Goal: Information Seeking & Learning: Learn about a topic

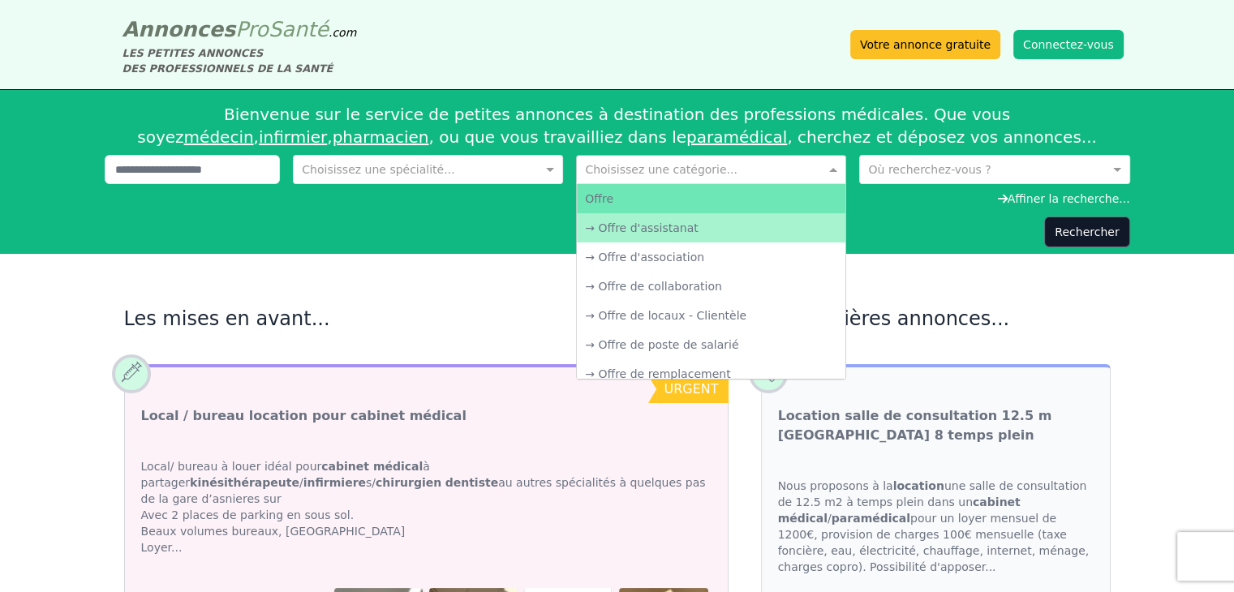
click at [626, 165] on input "text" at bounding box center [695, 168] width 220 height 16
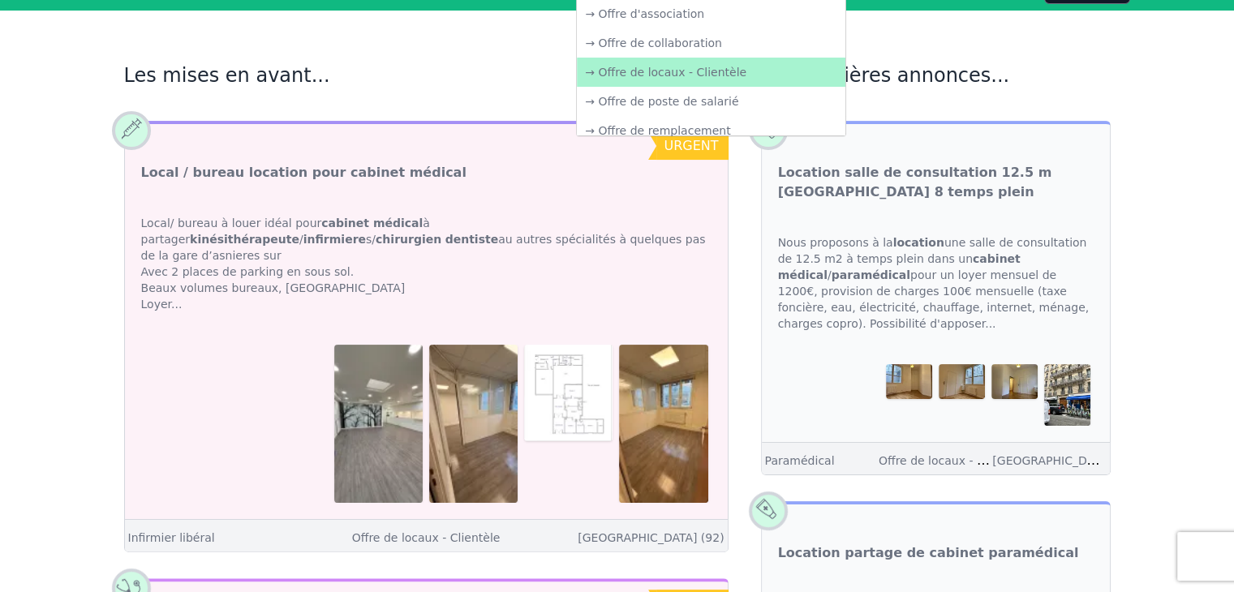
click at [776, 72] on div "→ Offre de locaux - Clientèle" at bounding box center [711, 72] width 269 height 29
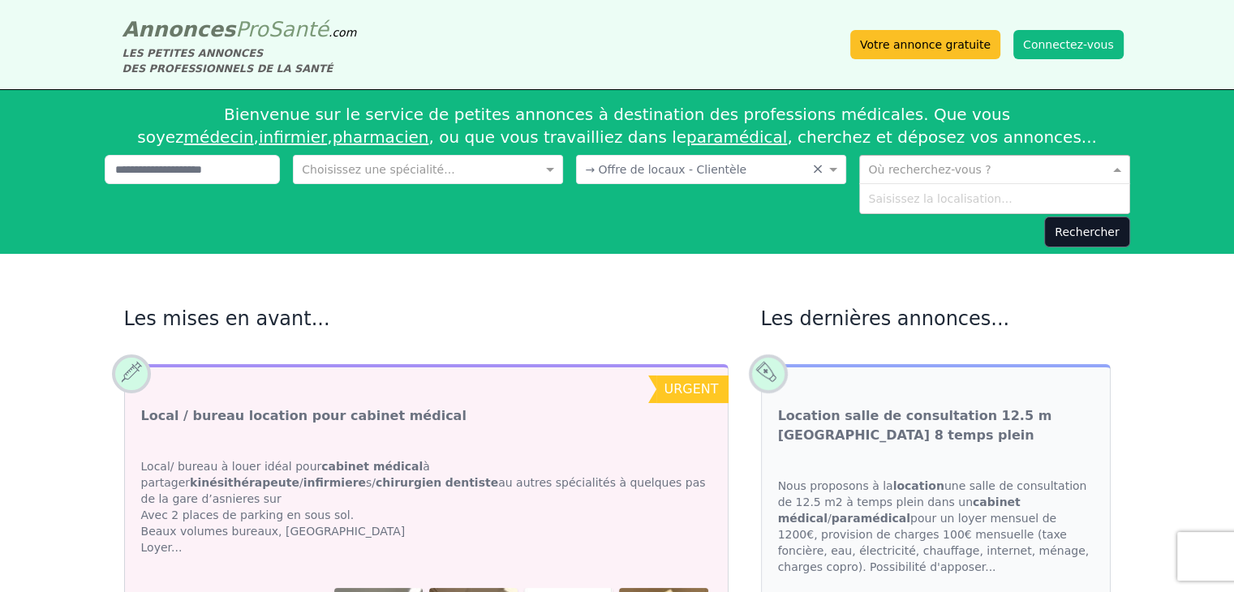
click at [943, 170] on input "text" at bounding box center [978, 168] width 220 height 16
click at [931, 195] on div "Saisissez la localisation..." at bounding box center [994, 198] width 269 height 29
click at [926, 199] on div "Saisissez la localisation..." at bounding box center [994, 198] width 269 height 29
click at [922, 200] on div "Saisissez la localisation..." at bounding box center [994, 198] width 269 height 29
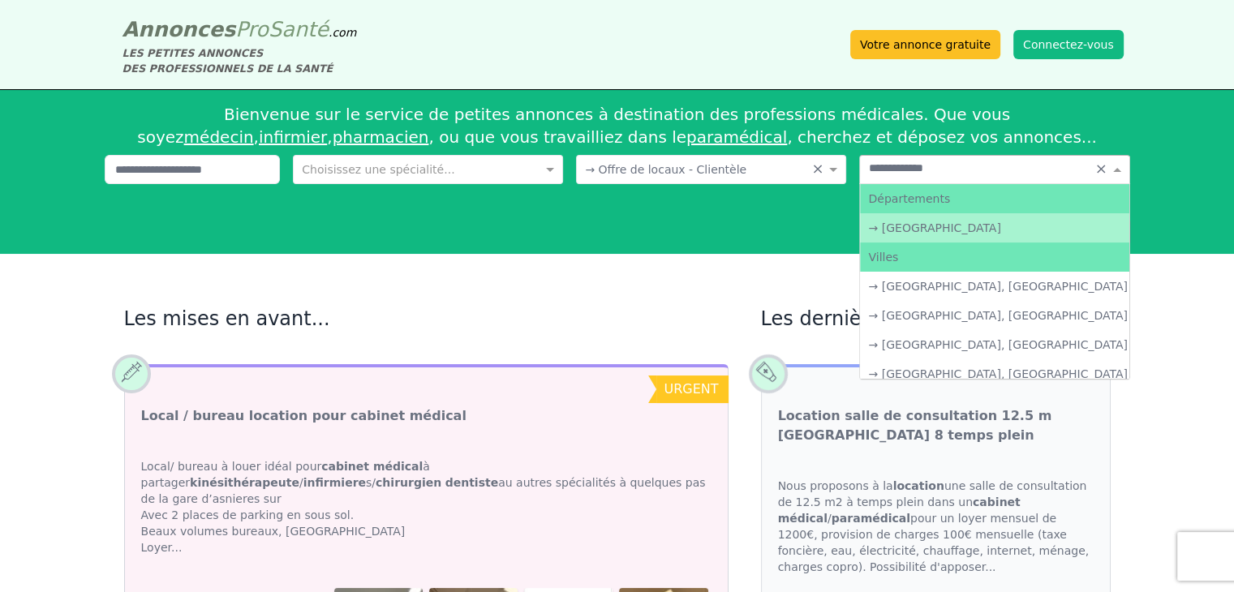
type input "**********"
click at [936, 233] on div "→ [GEOGRAPHIC_DATA]" at bounding box center [994, 227] width 269 height 29
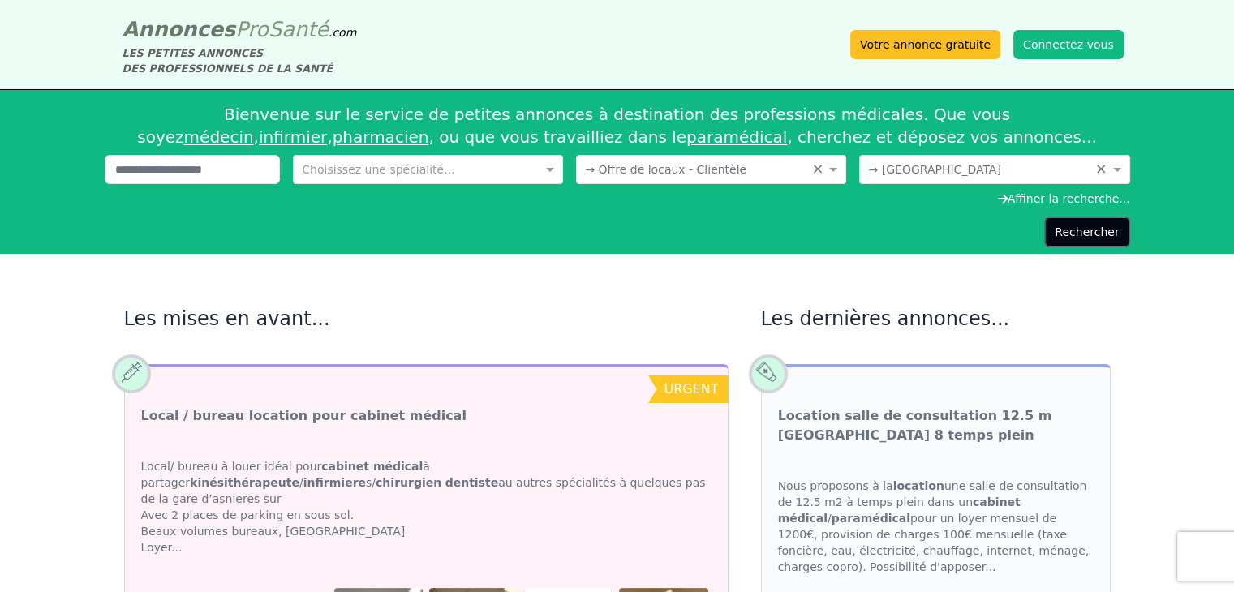
click at [1071, 230] on button "Rechercher" at bounding box center [1086, 232] width 85 height 31
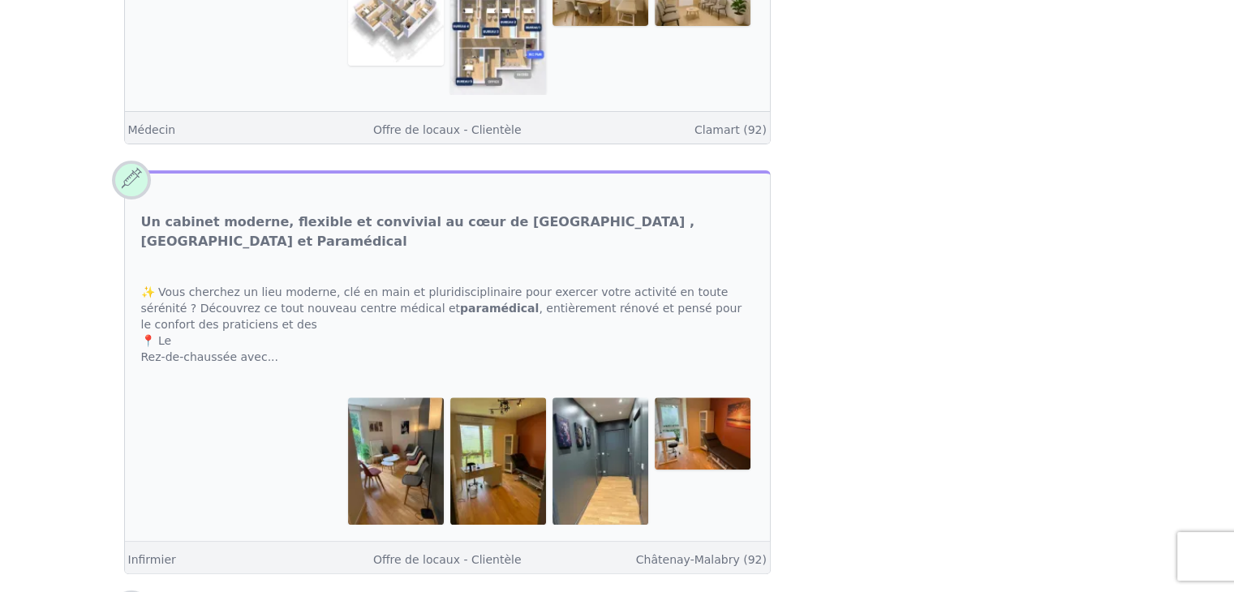
scroll to position [568, 0]
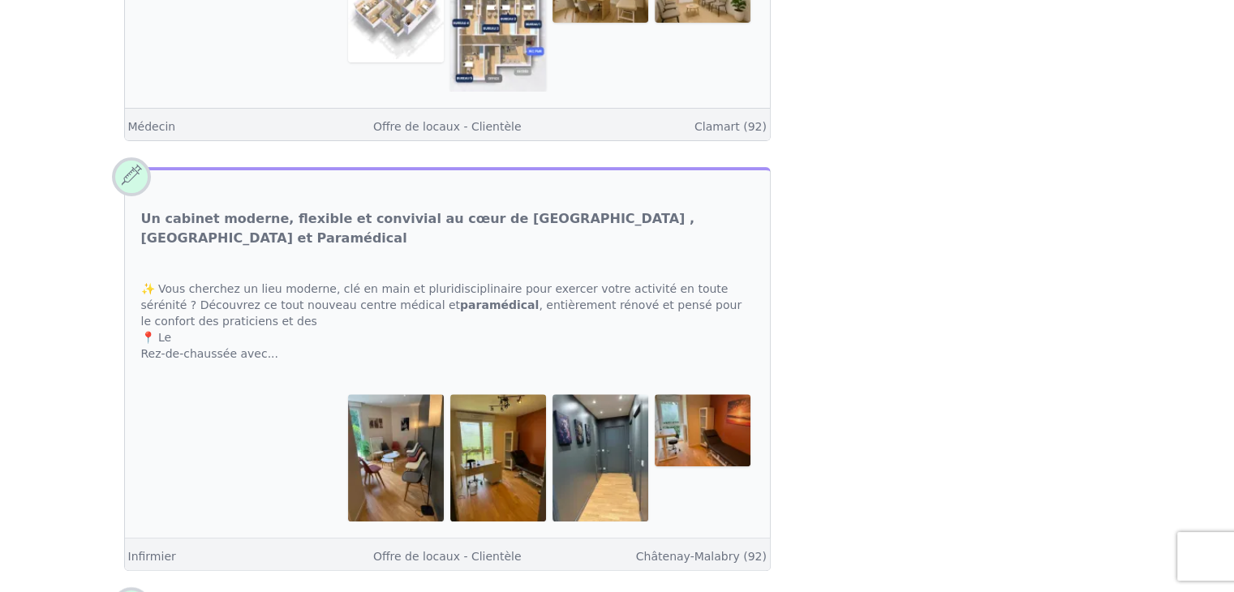
click at [373, 408] on img at bounding box center [396, 457] width 96 height 127
click at [405, 428] on img at bounding box center [396, 457] width 96 height 127
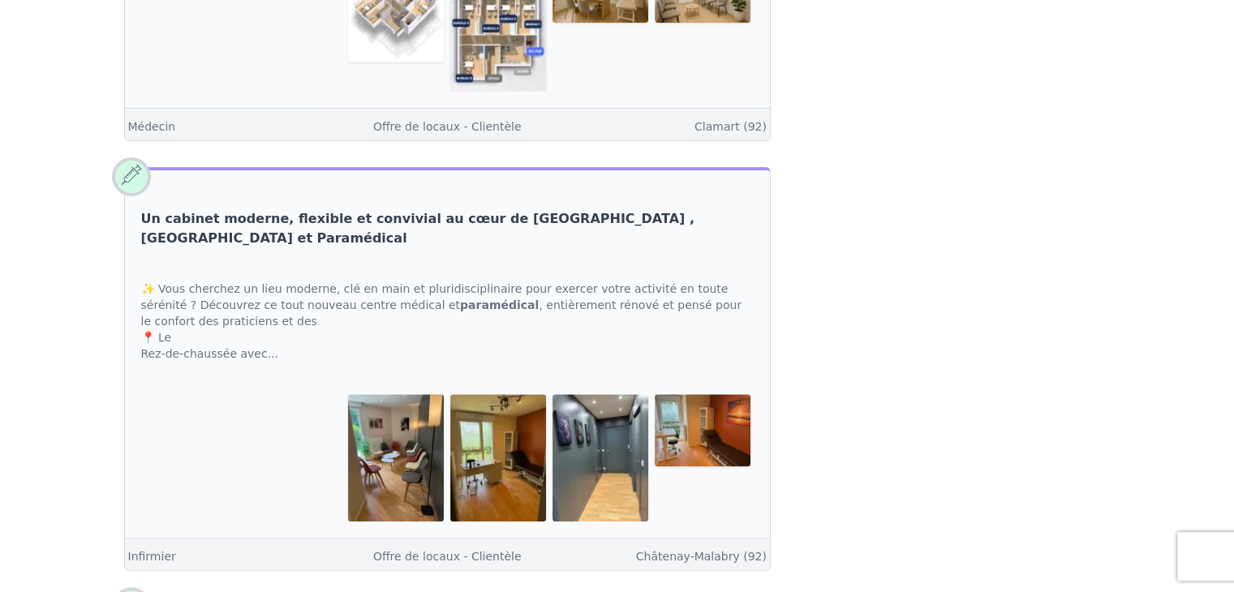
click at [394, 209] on link "Un cabinet moderne, flexible et convivial au cœur de [GEOGRAPHIC_DATA] , [GEOGR…" at bounding box center [447, 228] width 613 height 39
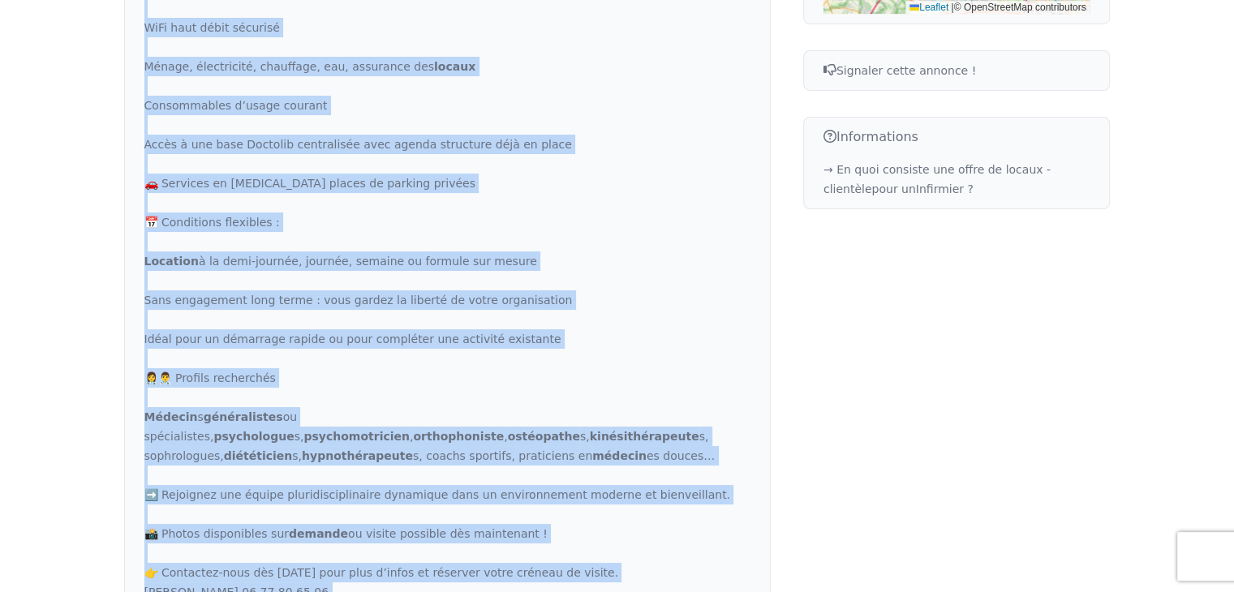
scroll to position [952, 0]
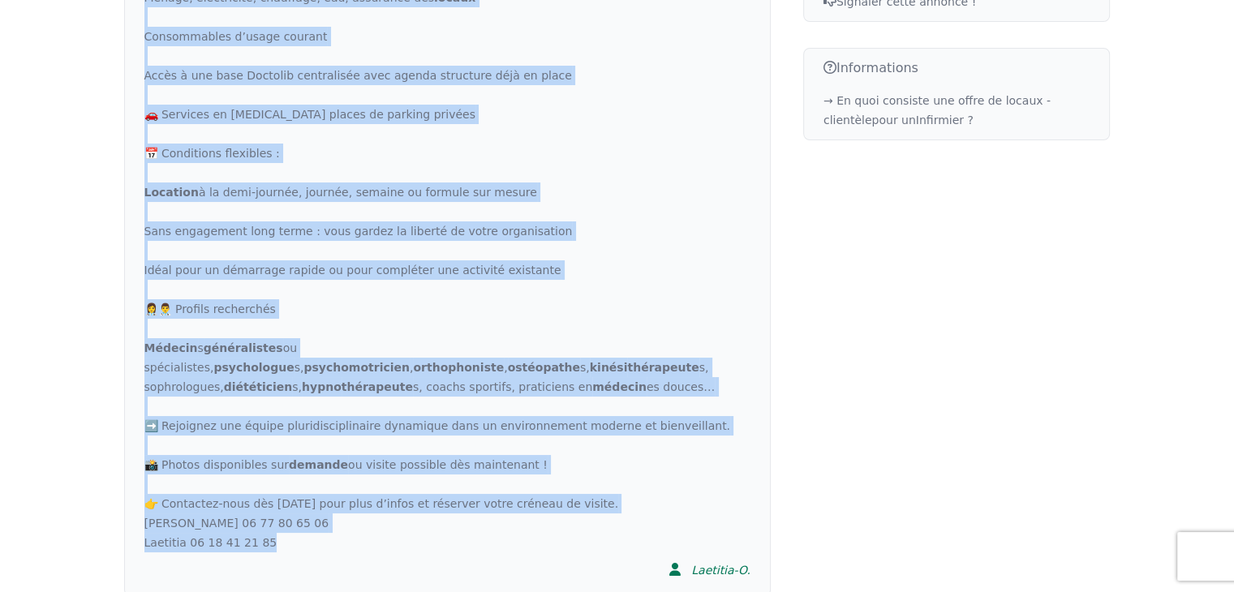
copy div "✨ Lore ipsumdol si amet consect, adi el sedd ei temporincididuntut labo etdolor…"
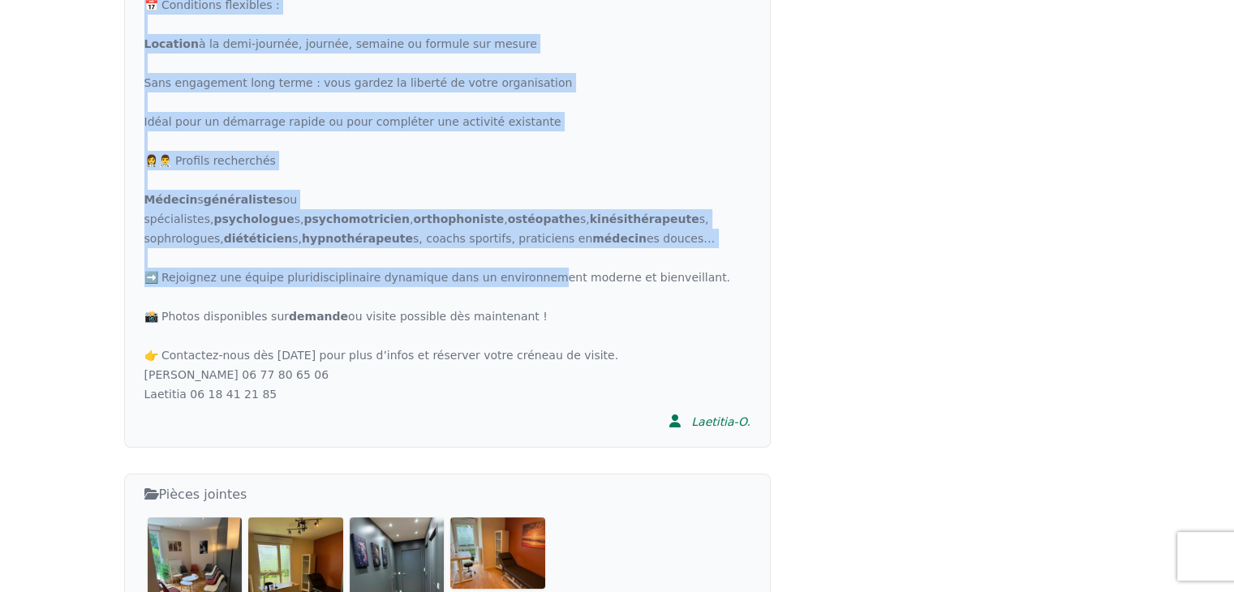
scroll to position [1089, 0]
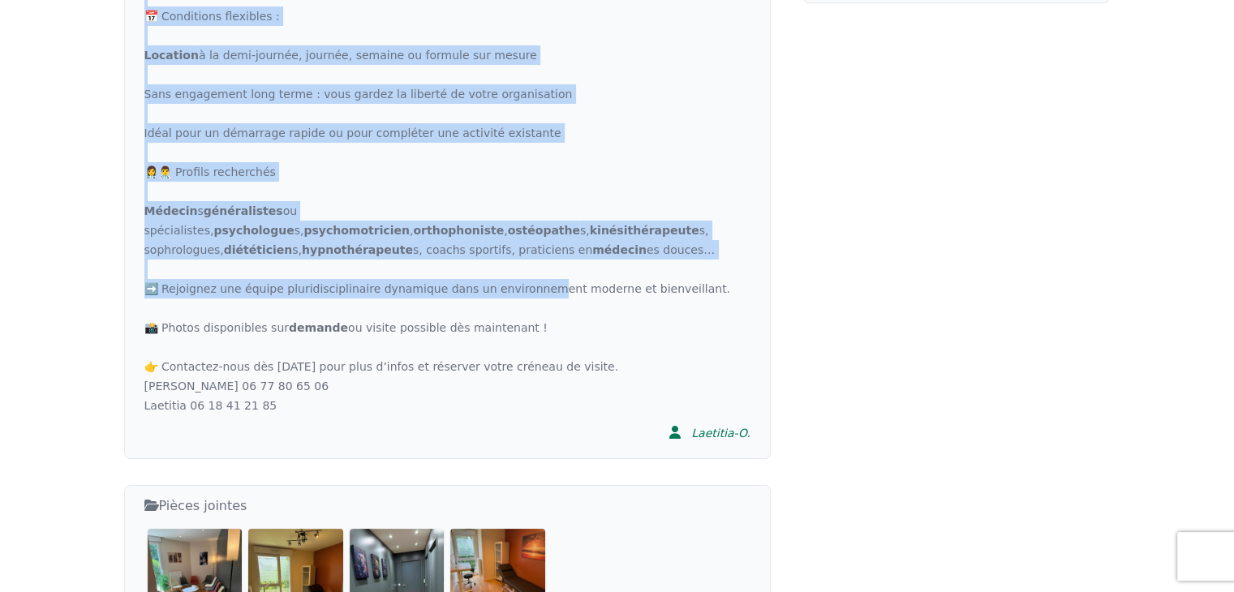
drag, startPoint x: 148, startPoint y: 125, endPoint x: 520, endPoint y: 280, distance: 403.4
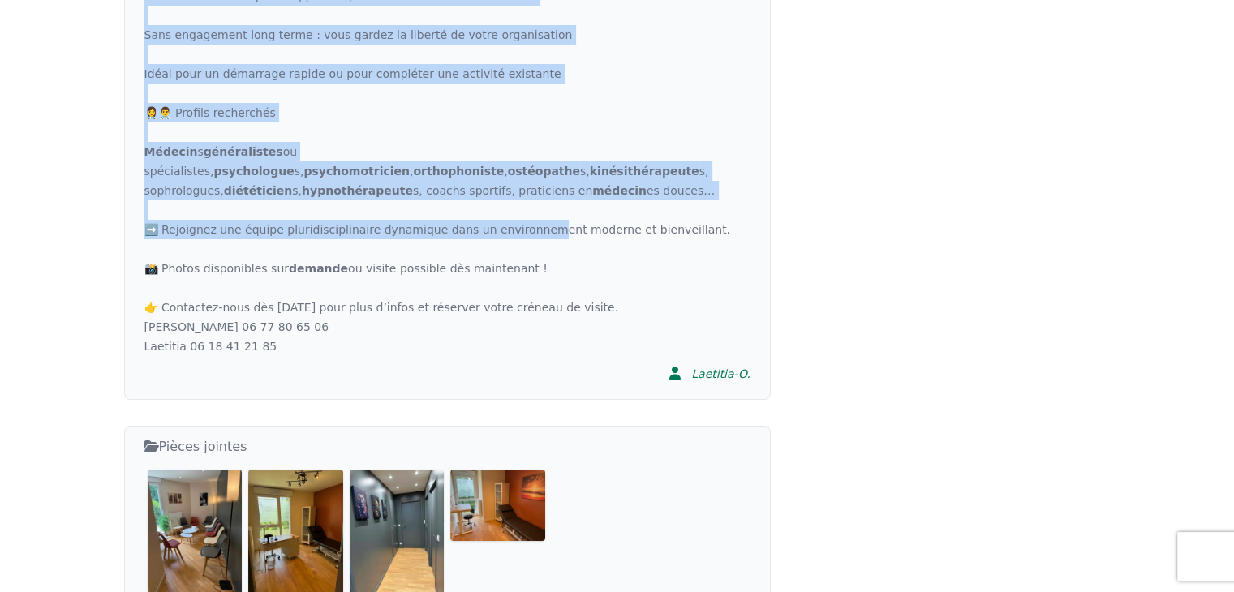
scroll to position [1332, 0]
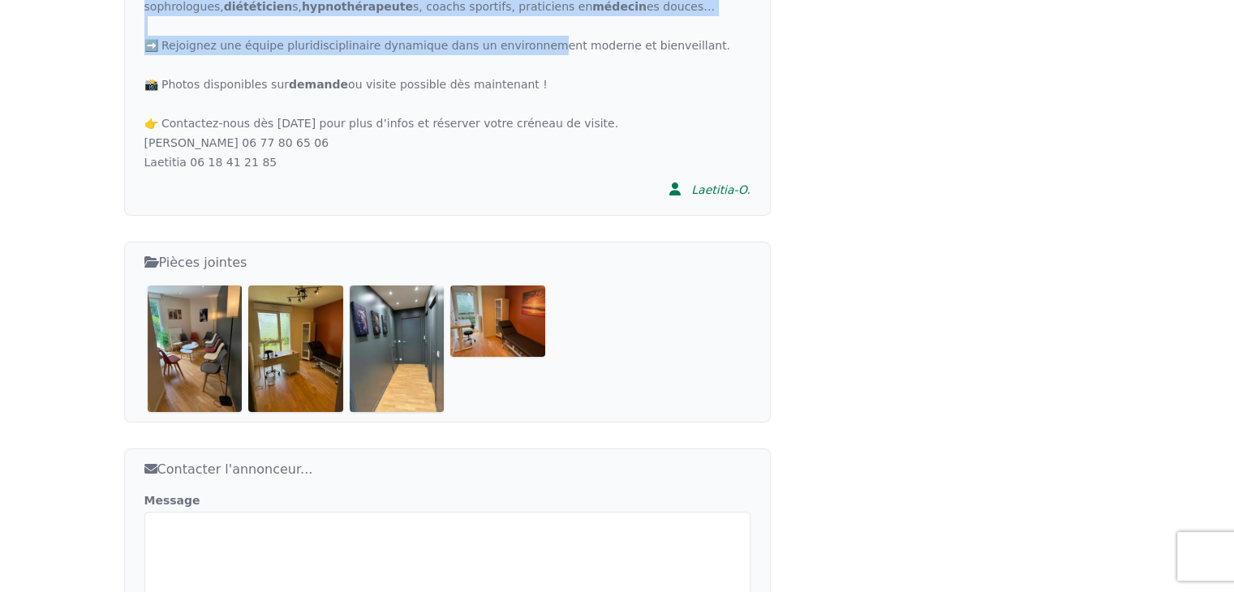
click at [231, 329] on img at bounding box center [195, 349] width 95 height 126
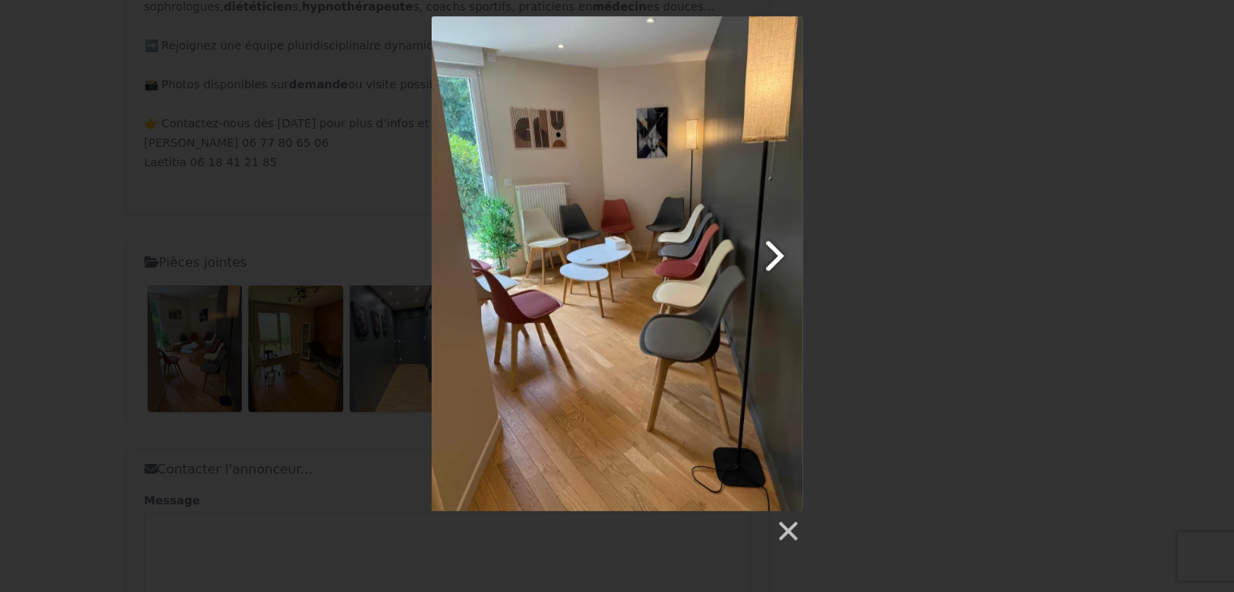
click at [775, 244] on link at bounding box center [683, 263] width 237 height 495
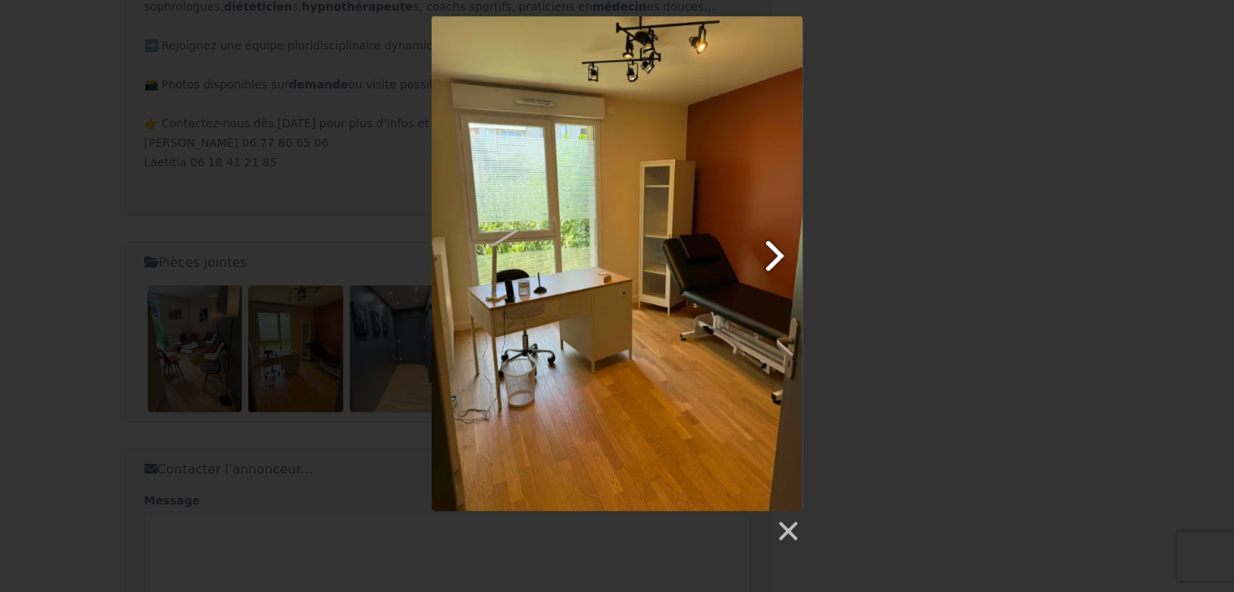
click at [775, 244] on link at bounding box center [683, 263] width 237 height 495
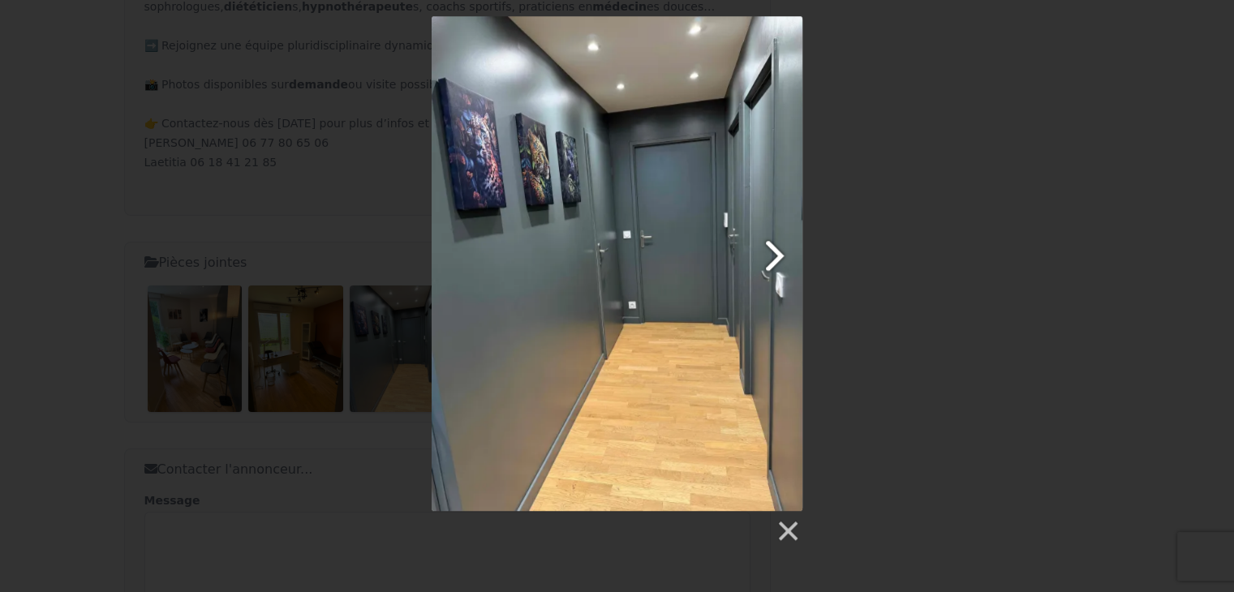
click at [775, 244] on link at bounding box center [683, 263] width 237 height 495
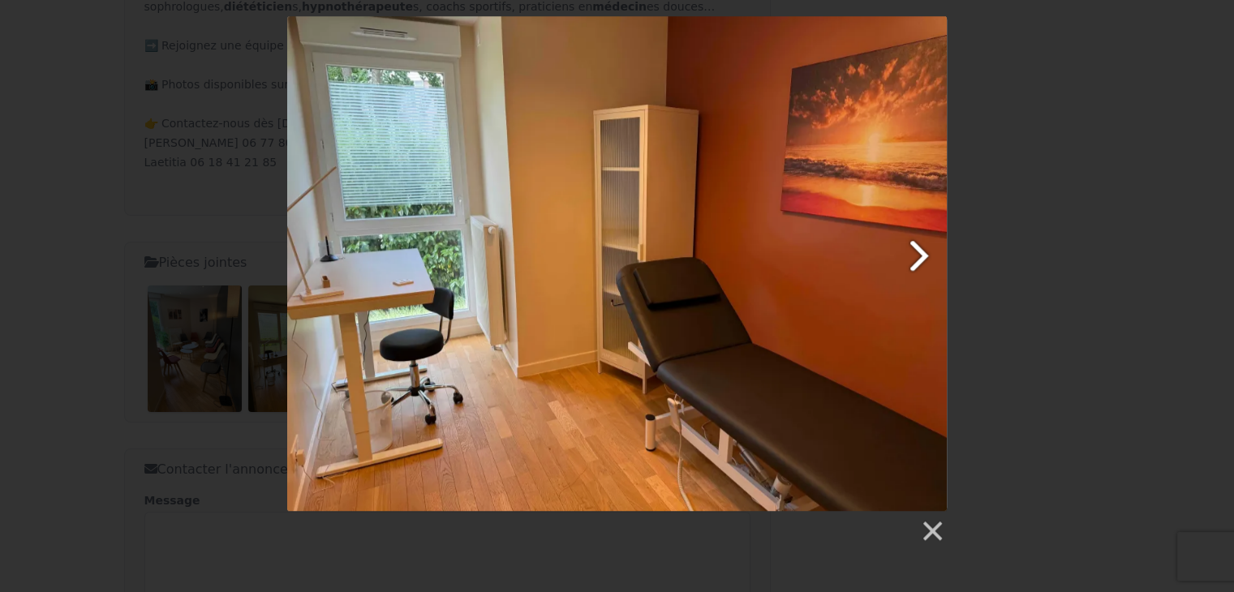
click at [911, 254] on link at bounding box center [736, 263] width 422 height 495
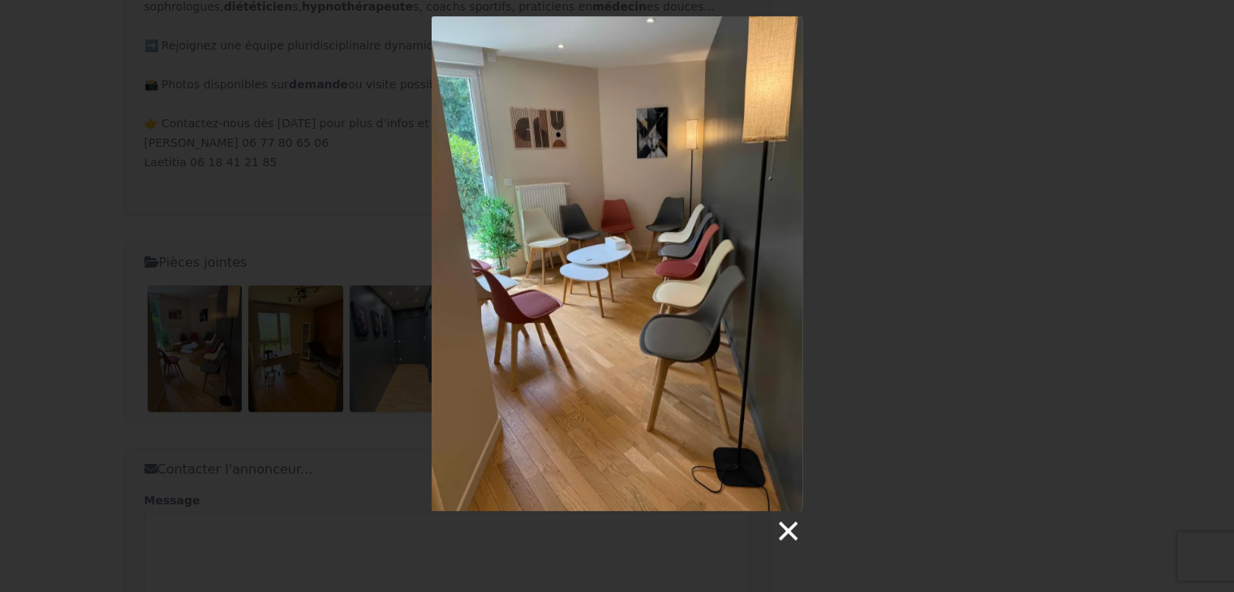
click at [789, 530] on link at bounding box center [787, 531] width 24 height 24
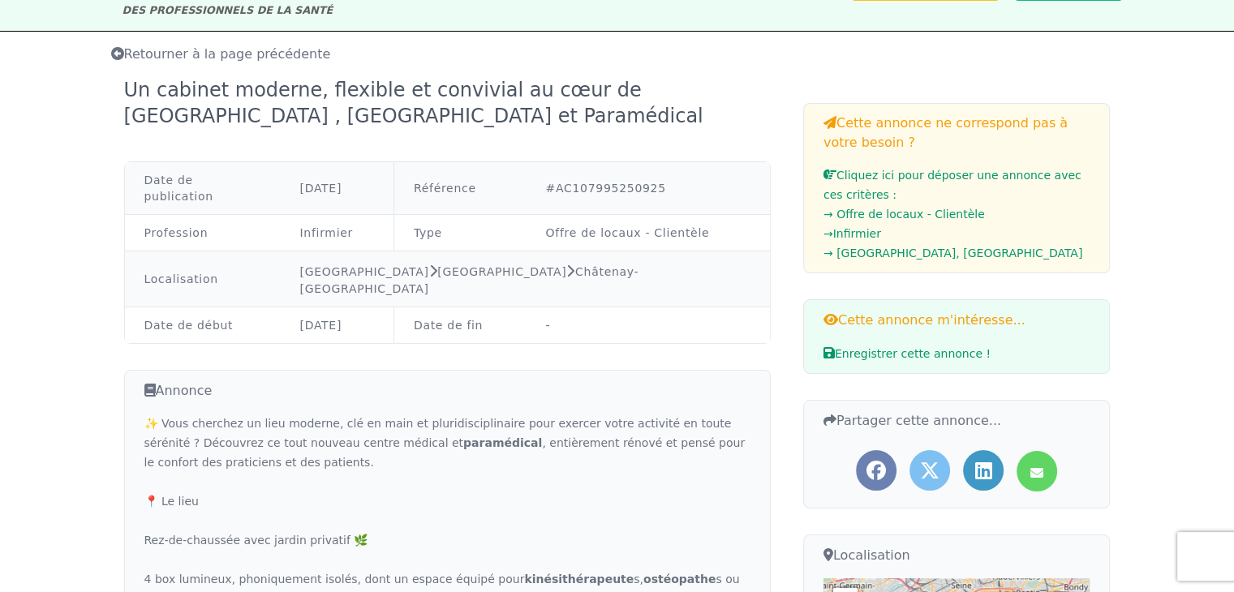
scroll to position [0, 0]
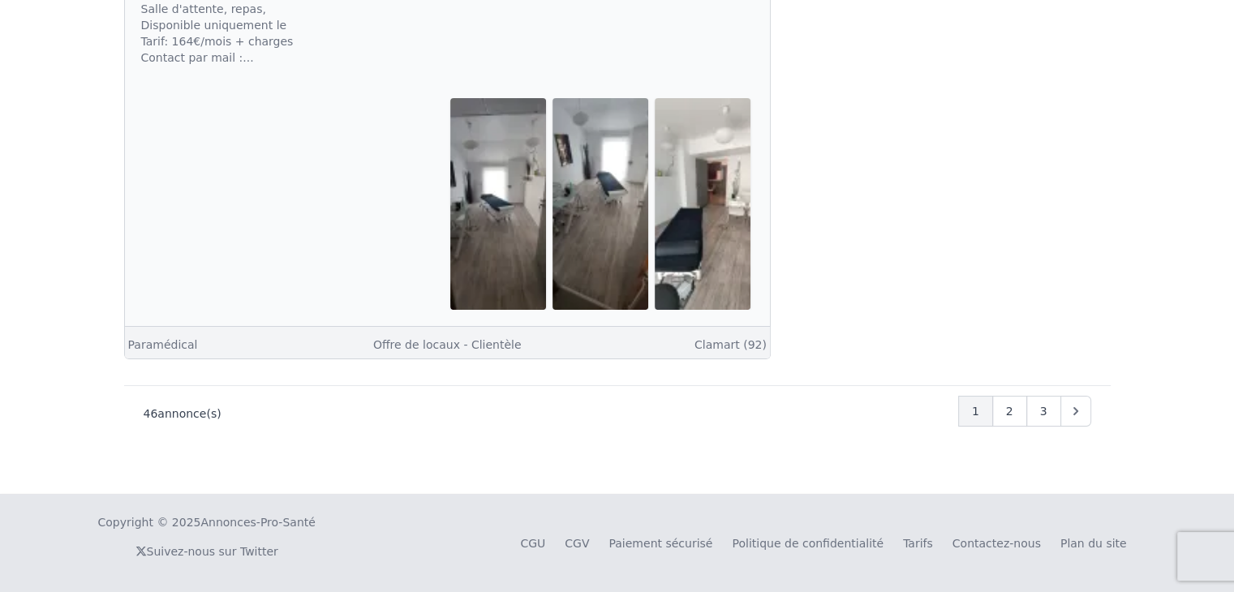
scroll to position [7591, 0]
click at [1008, 407] on span "2" at bounding box center [1009, 411] width 7 height 16
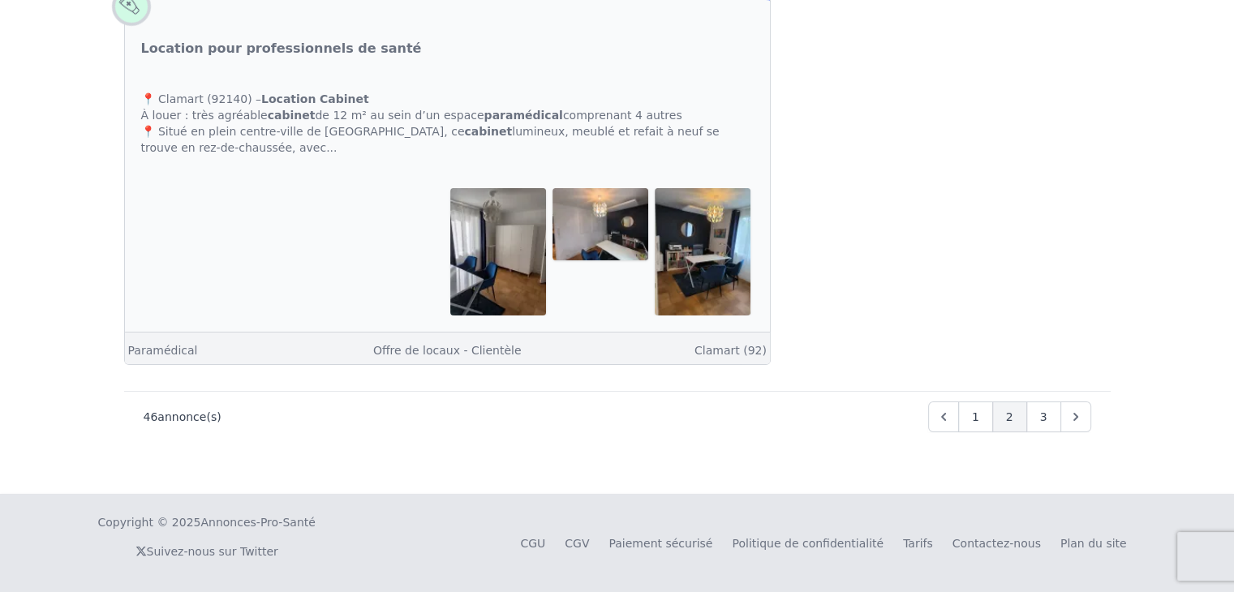
scroll to position [6527, 0]
click at [1051, 415] on div "3" at bounding box center [1043, 417] width 35 height 31
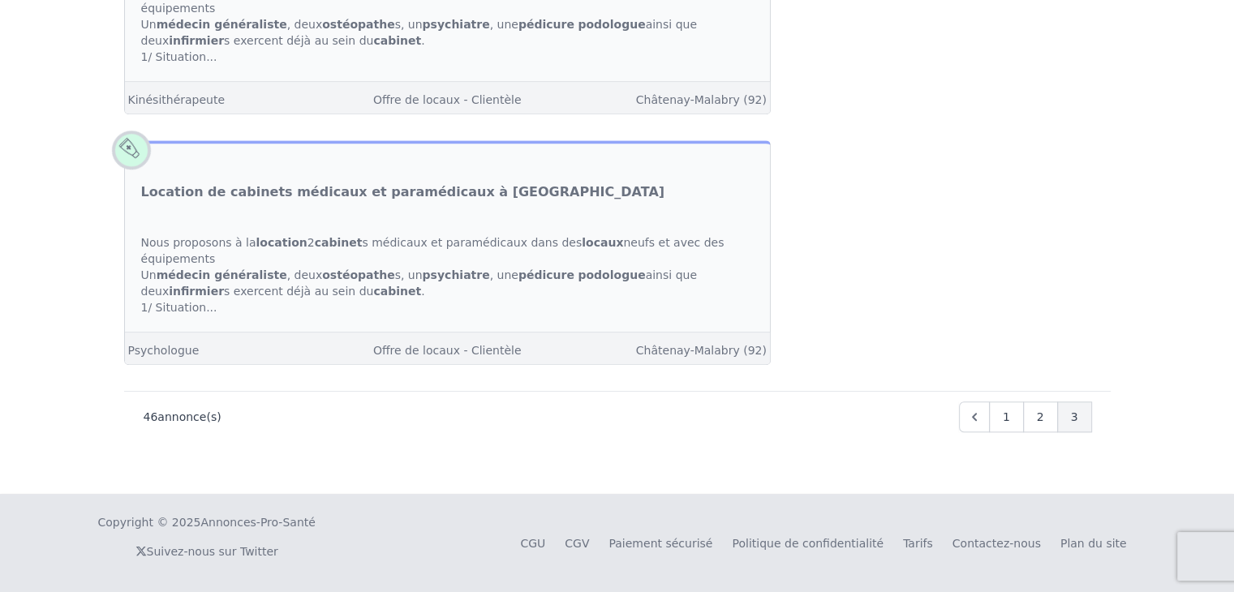
scroll to position [1493, 0]
click at [1010, 416] on span "1" at bounding box center [1006, 417] width 7 height 16
